Goal: Transaction & Acquisition: Book appointment/travel/reservation

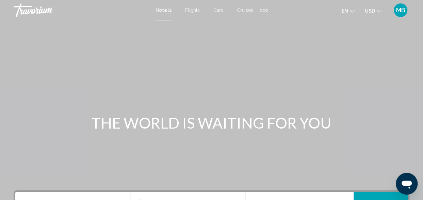
click at [244, 10] on span "Cruises" at bounding box center [245, 9] width 16 height 5
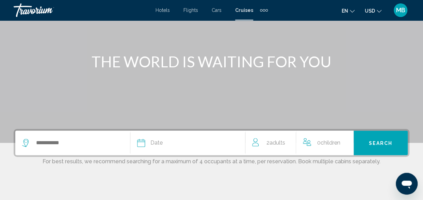
scroll to position [59, 0]
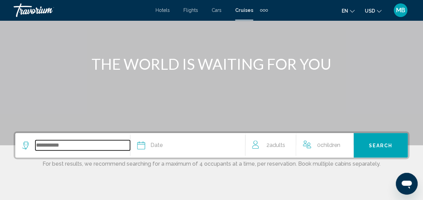
click at [50, 145] on input "Search widget" at bounding box center [82, 145] width 95 height 10
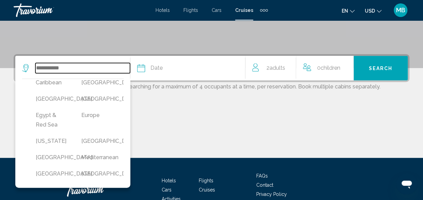
scroll to position [97, 0]
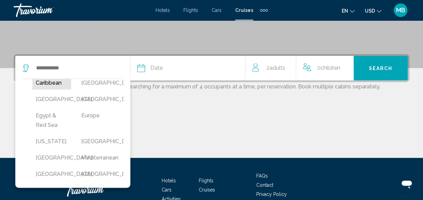
click at [40, 90] on button "Caribbean" at bounding box center [51, 83] width 39 height 13
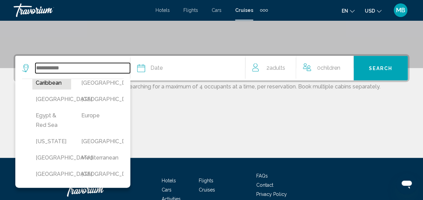
type input "*********"
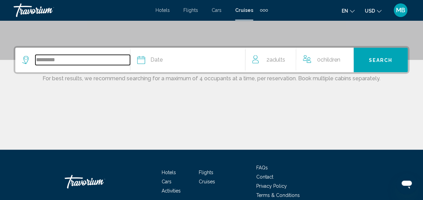
scroll to position [132, 0]
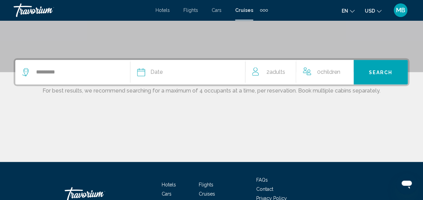
click at [167, 74] on div "Date" at bounding box center [191, 72] width 108 height 10
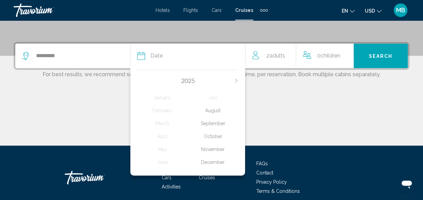
scroll to position [168, 0]
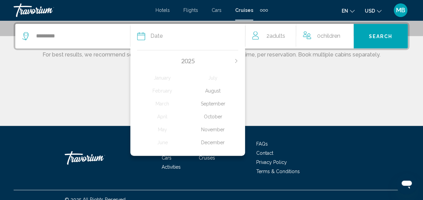
click at [218, 132] on div "November" at bounding box center [213, 130] width 51 height 12
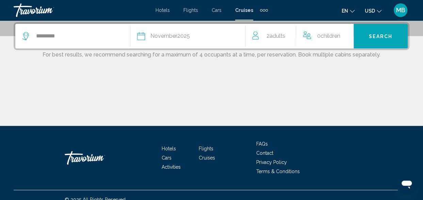
click at [279, 29] on div "2 Adult Adults" at bounding box center [274, 36] width 44 height 25
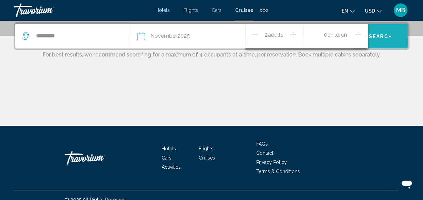
click at [386, 38] on span "Search" at bounding box center [381, 36] width 24 height 5
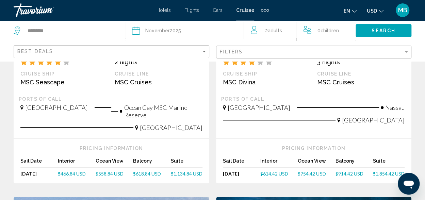
scroll to position [184, 0]
